Goal: Task Accomplishment & Management: Use online tool/utility

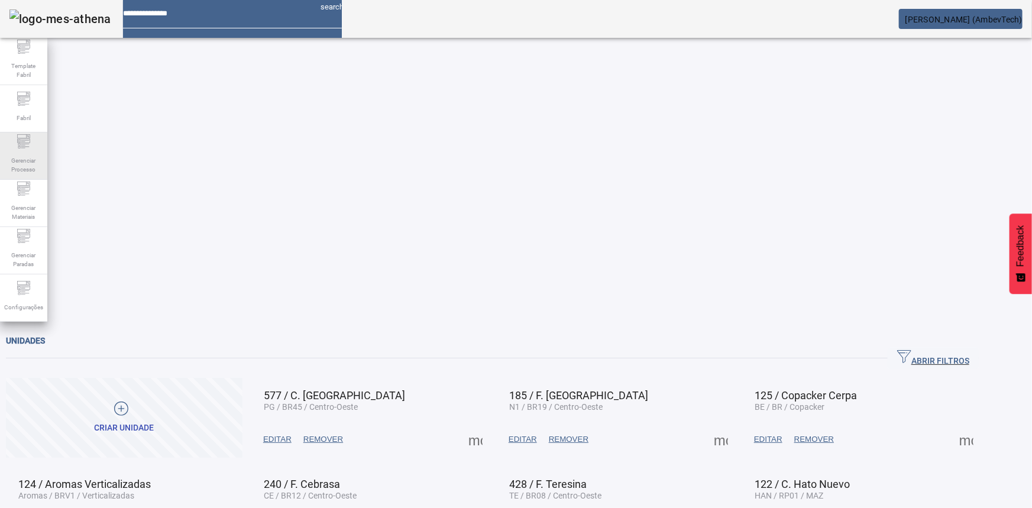
click at [22, 148] on icon at bounding box center [24, 141] width 14 height 14
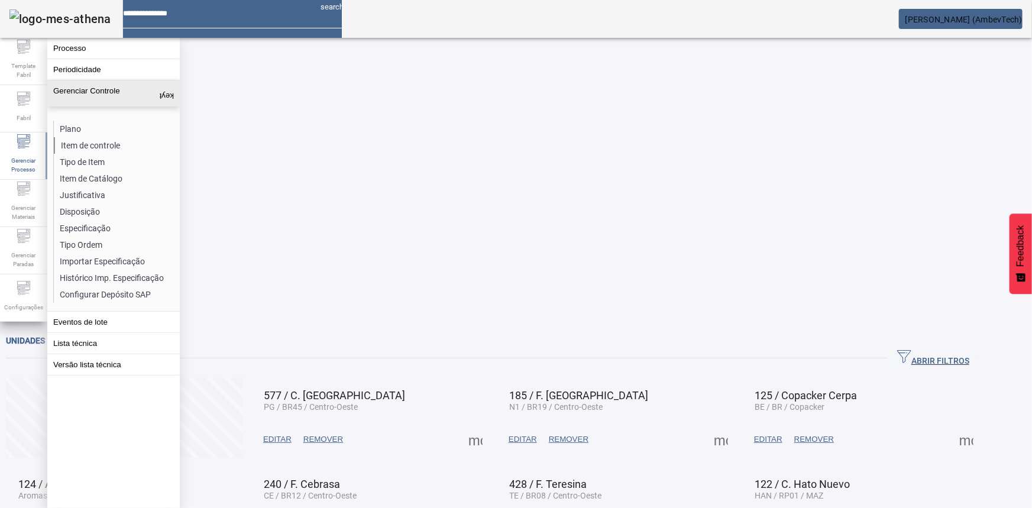
click at [104, 144] on li "Item de controle" at bounding box center [116, 145] width 125 height 17
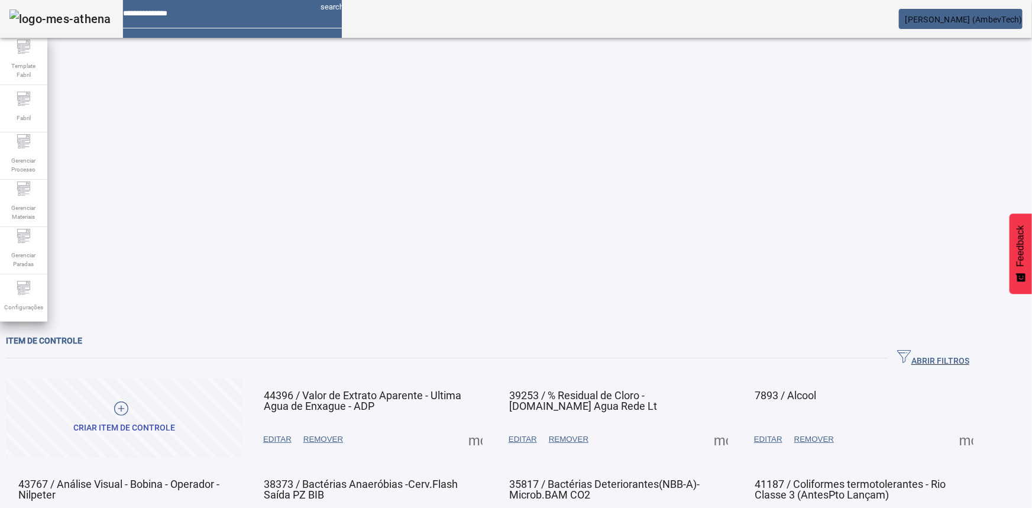
click at [966, 349] on span "ABRIR FILTROS" at bounding box center [933, 358] width 72 height 18
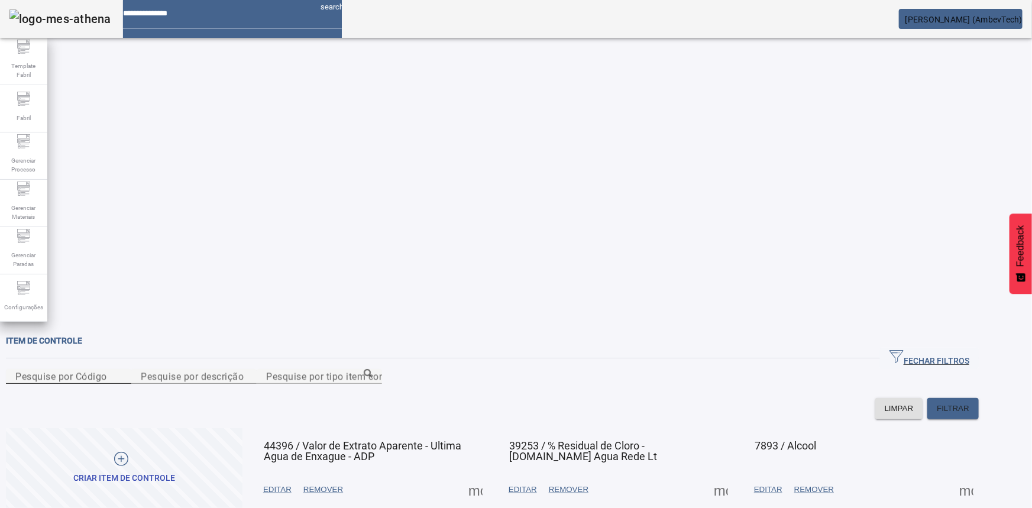
click at [122, 369] on div "Pesquise por Código" at bounding box center [68, 376] width 106 height 15
click at [122, 370] on input "Pesquise por Código" at bounding box center [68, 377] width 106 height 14
paste input "****"
type input "****"
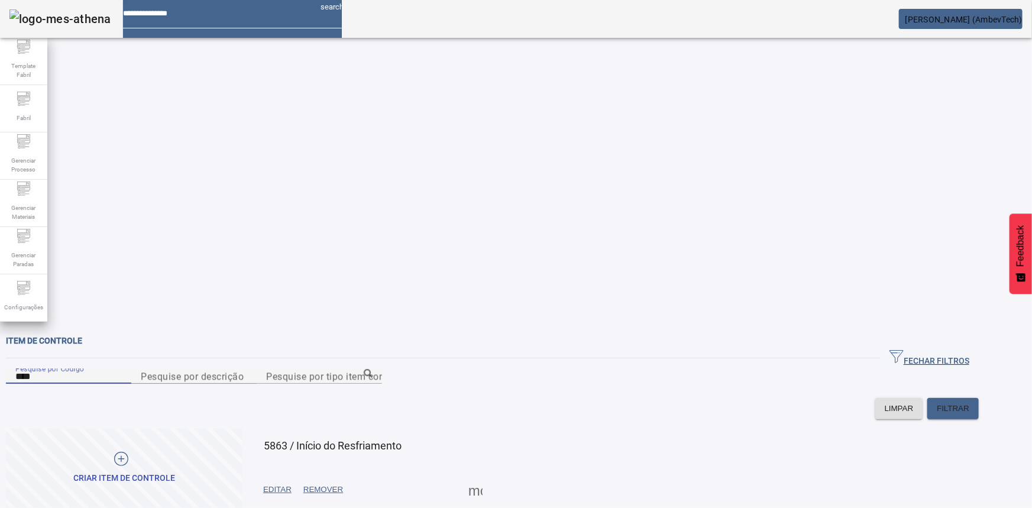
click at [297, 475] on span at bounding box center [277, 489] width 40 height 28
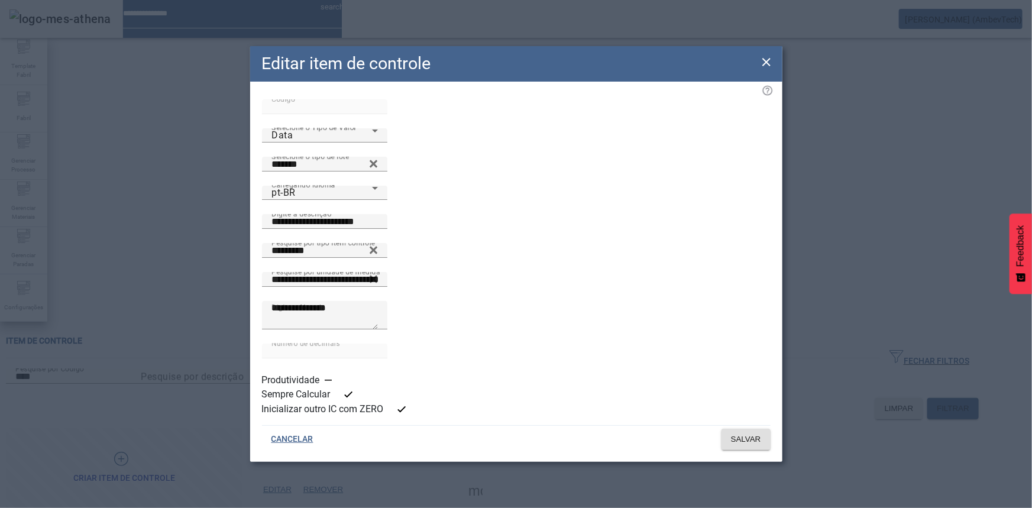
click at [765, 69] on icon at bounding box center [766, 62] width 14 height 14
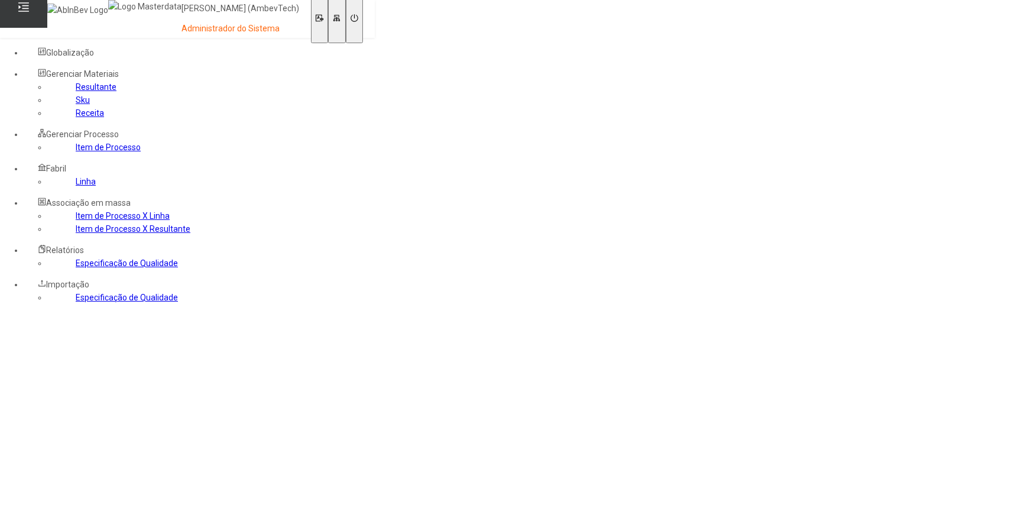
click at [76, 302] on link "Especificação de Qualidade" at bounding box center [127, 297] width 102 height 9
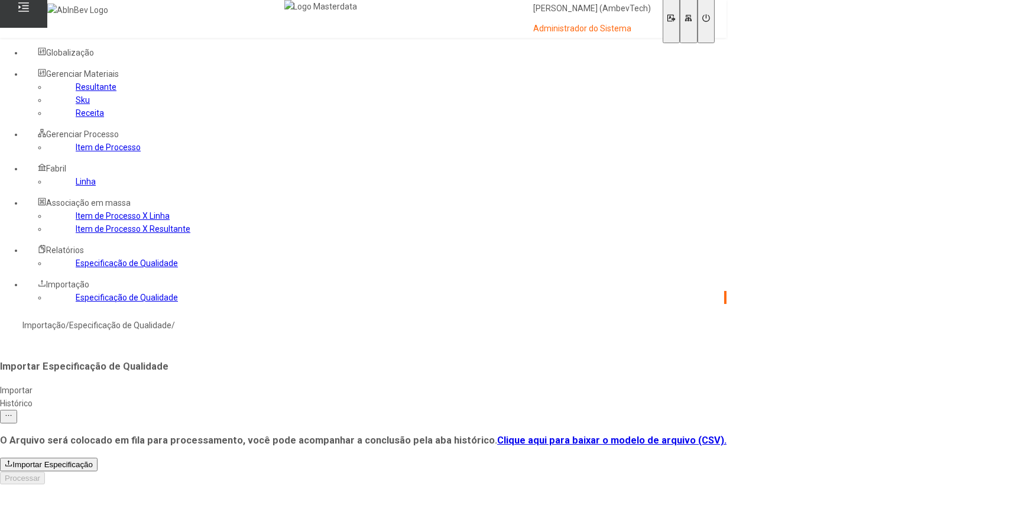
click at [83, 268] on link "Especificação de Qualidade" at bounding box center [127, 262] width 102 height 9
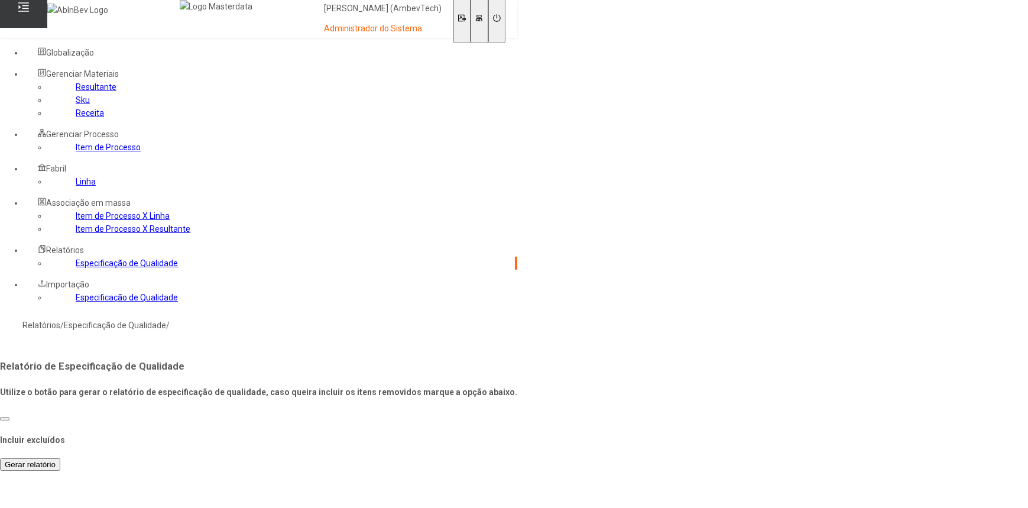
click at [56, 460] on span "Gerar relatório" at bounding box center [30, 464] width 51 height 9
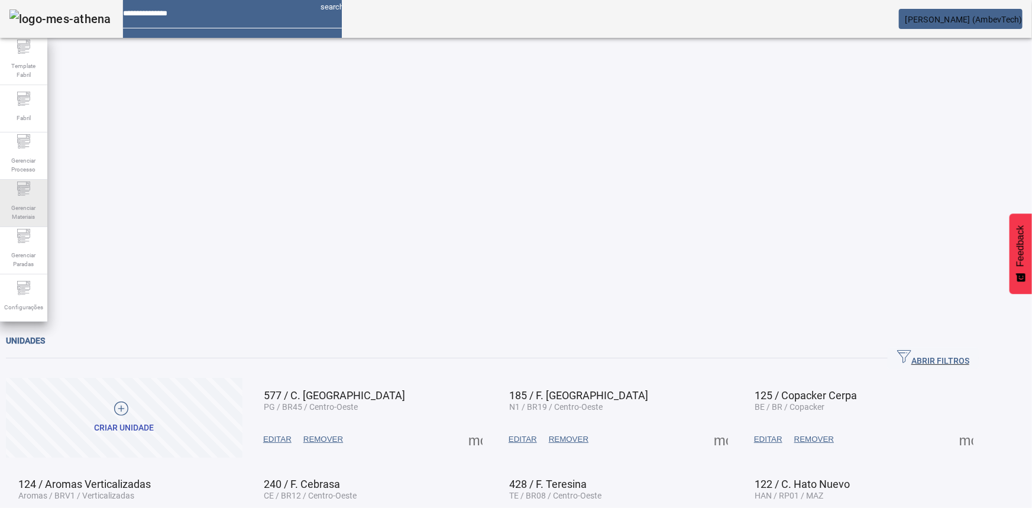
click at [20, 191] on icon at bounding box center [24, 189] width 14 height 14
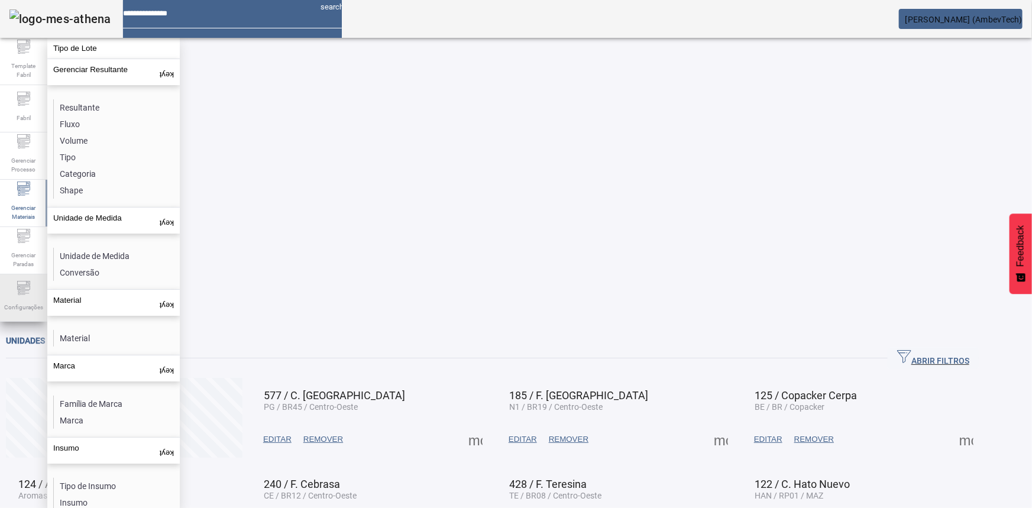
click at [16, 276] on div "Configurações" at bounding box center [23, 297] width 47 height 47
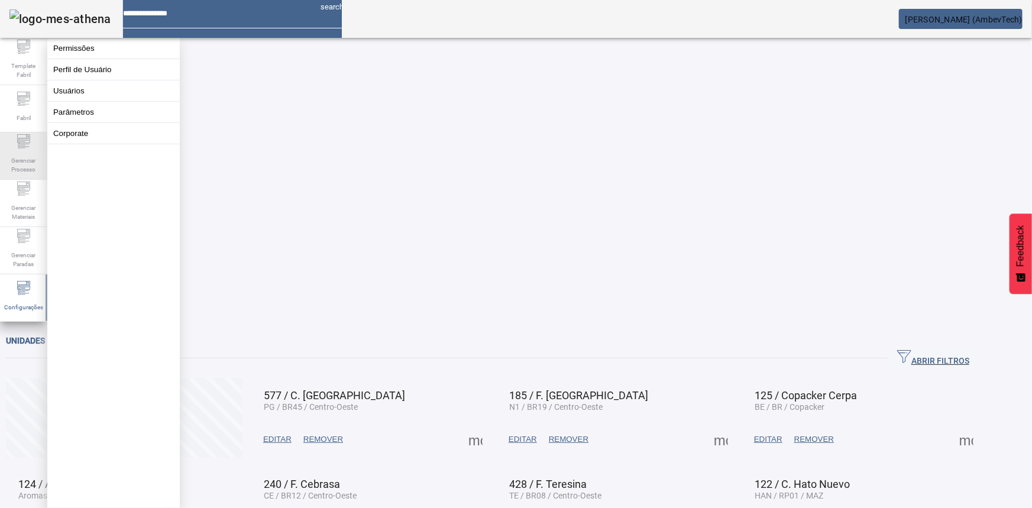
click at [24, 160] on span "Gerenciar Processo" at bounding box center [23, 165] width 35 height 25
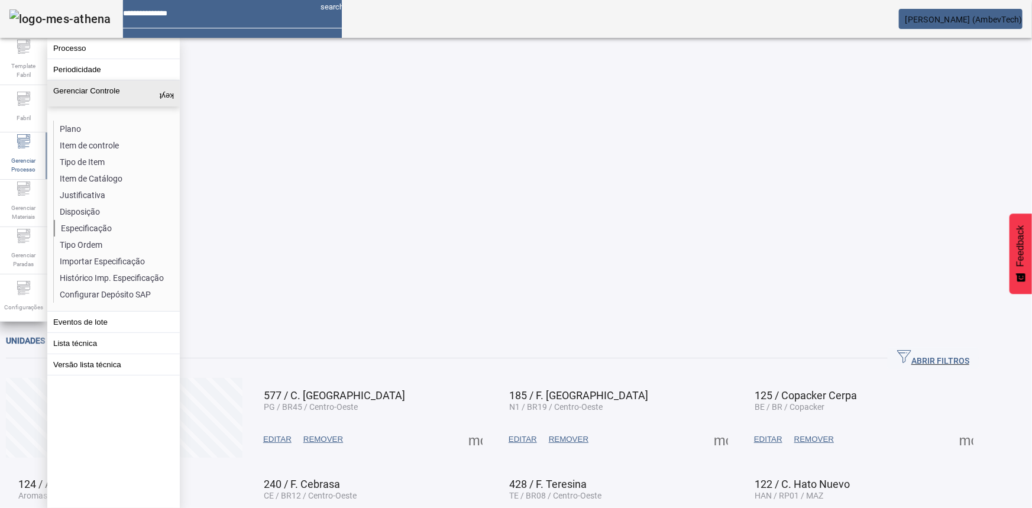
click at [75, 225] on li "Especificação" at bounding box center [116, 228] width 125 height 17
